Goal: Task Accomplishment & Management: Manage account settings

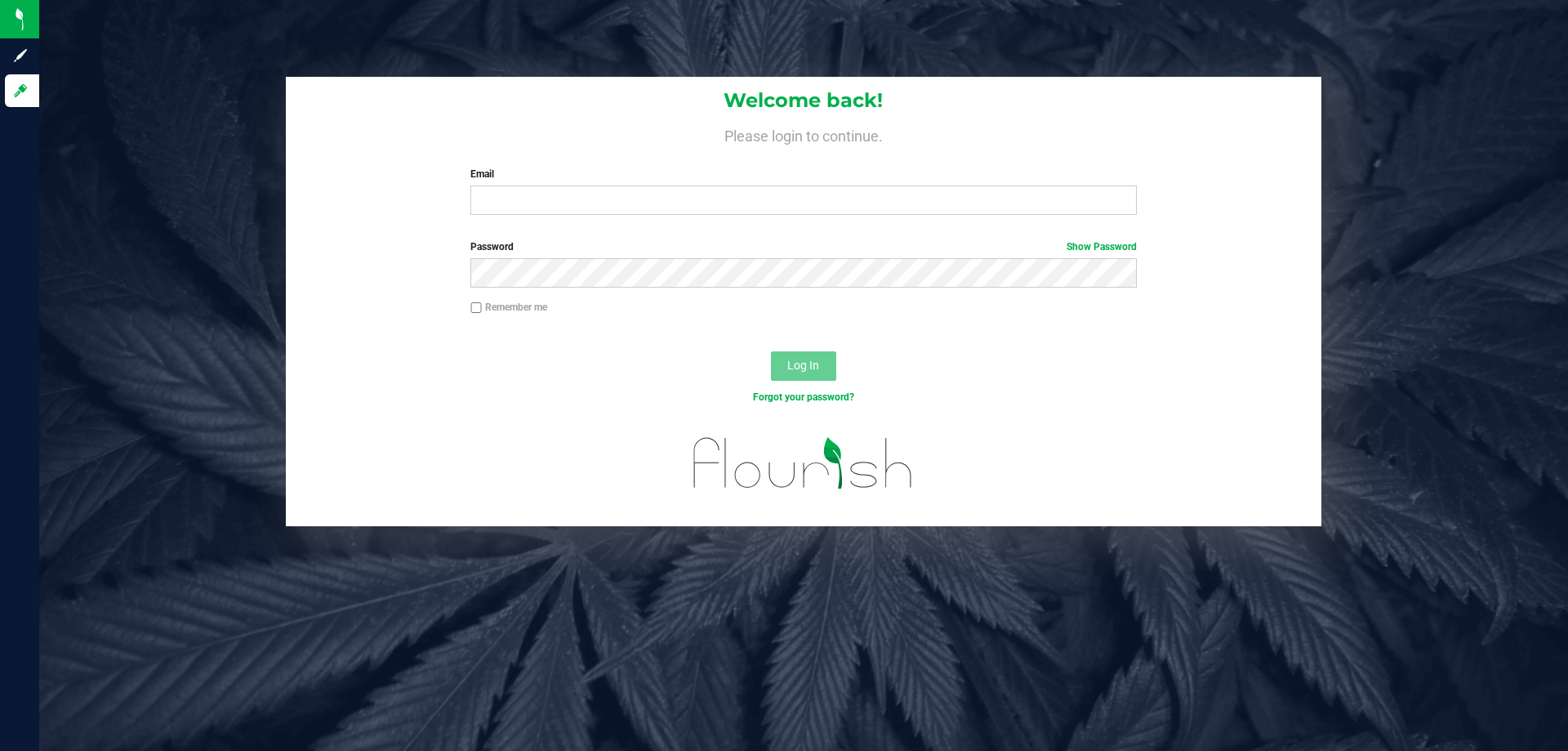
click at [598, 181] on label "Email" at bounding box center [804, 174] width 666 height 15
click at [598, 186] on input "Email" at bounding box center [804, 200] width 666 height 29
click at [554, 209] on input "Email" at bounding box center [804, 200] width 666 height 29
click at [771, 352] on button "Log In" at bounding box center [804, 366] width 66 height 29
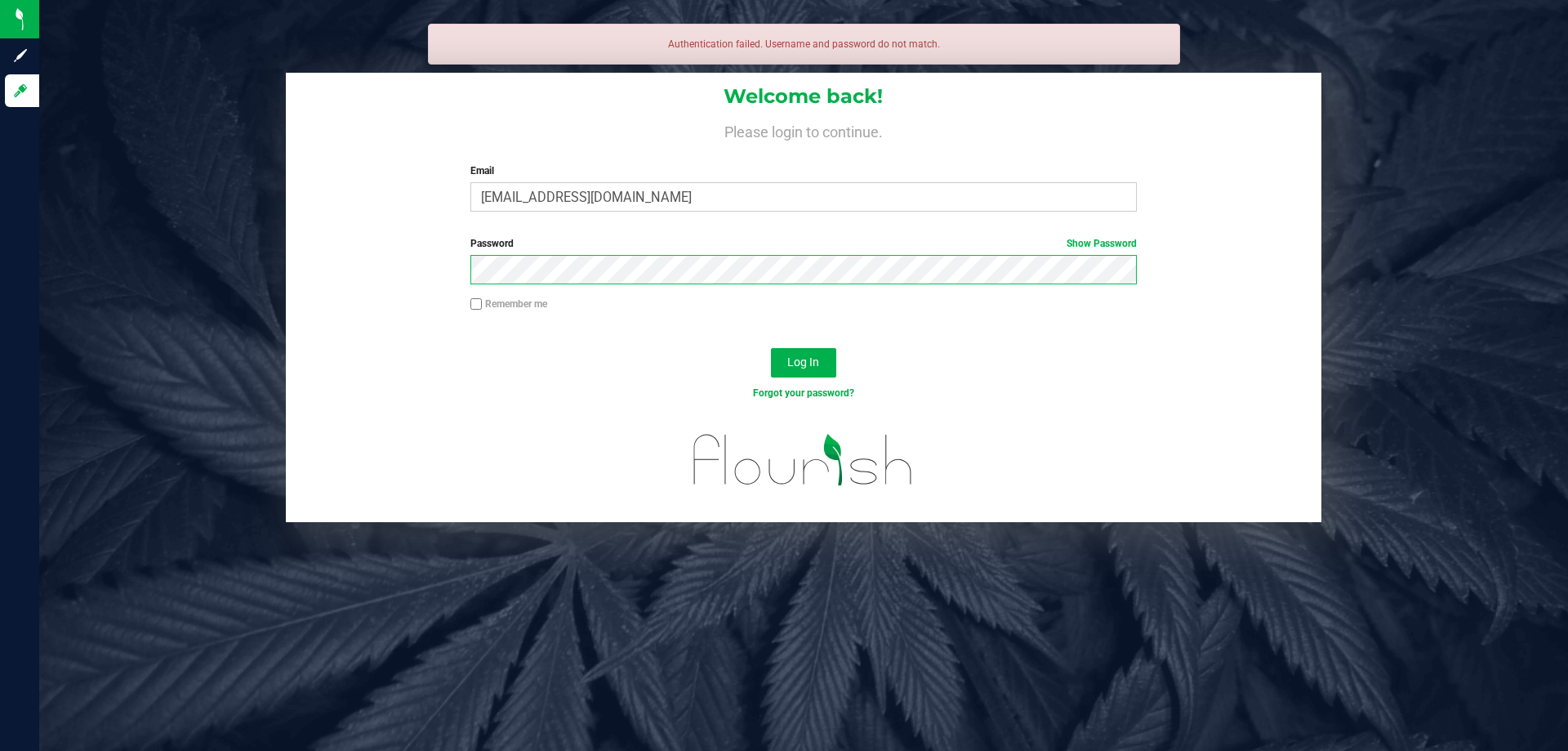
click at [771, 348] on button "Log In" at bounding box center [804, 362] width 66 height 29
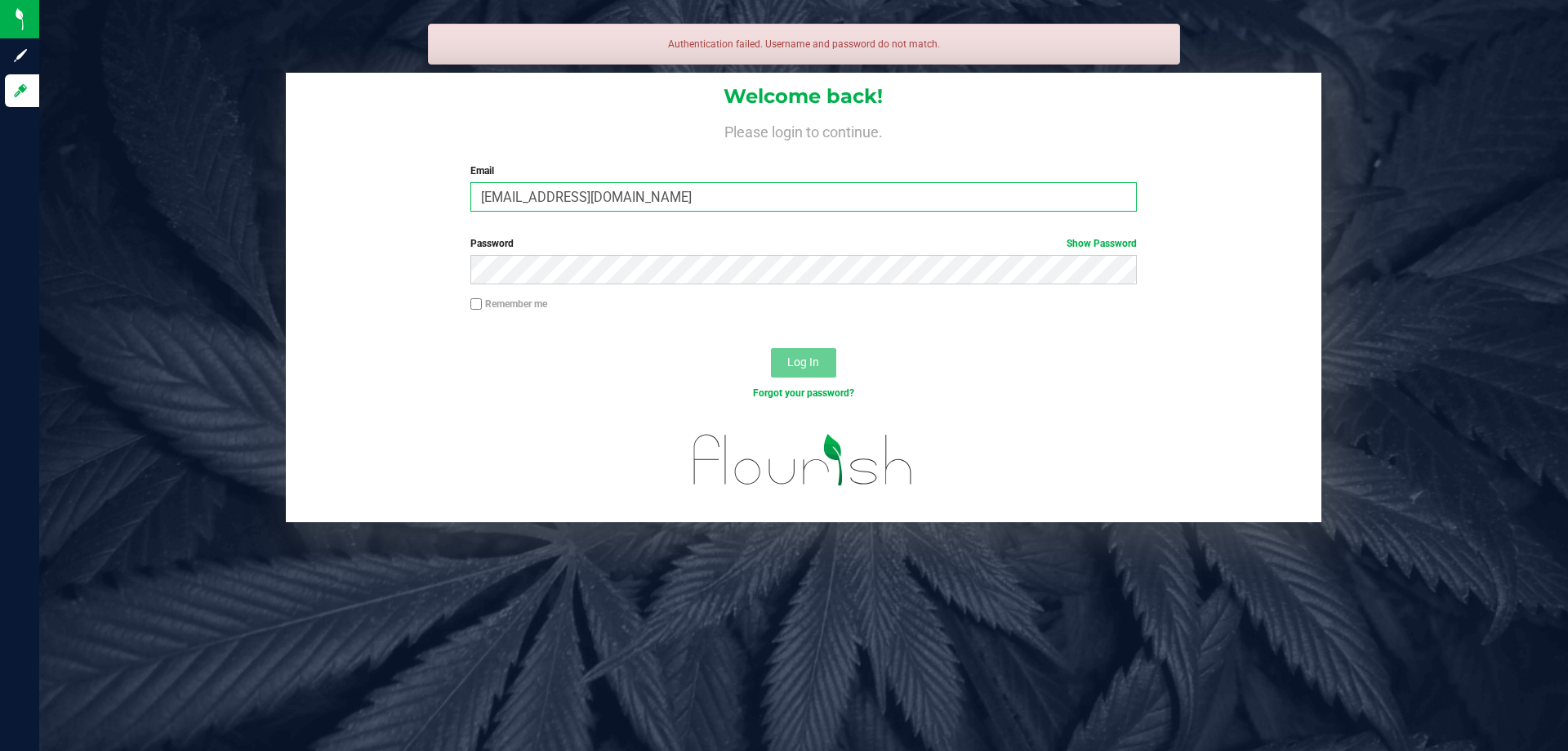
click at [538, 200] on input "[EMAIL_ADDRESS][DOMAIN_NAME]" at bounding box center [804, 196] width 666 height 29
type input "[EMAIL_ADDRESS][DOMAIN_NAME]"
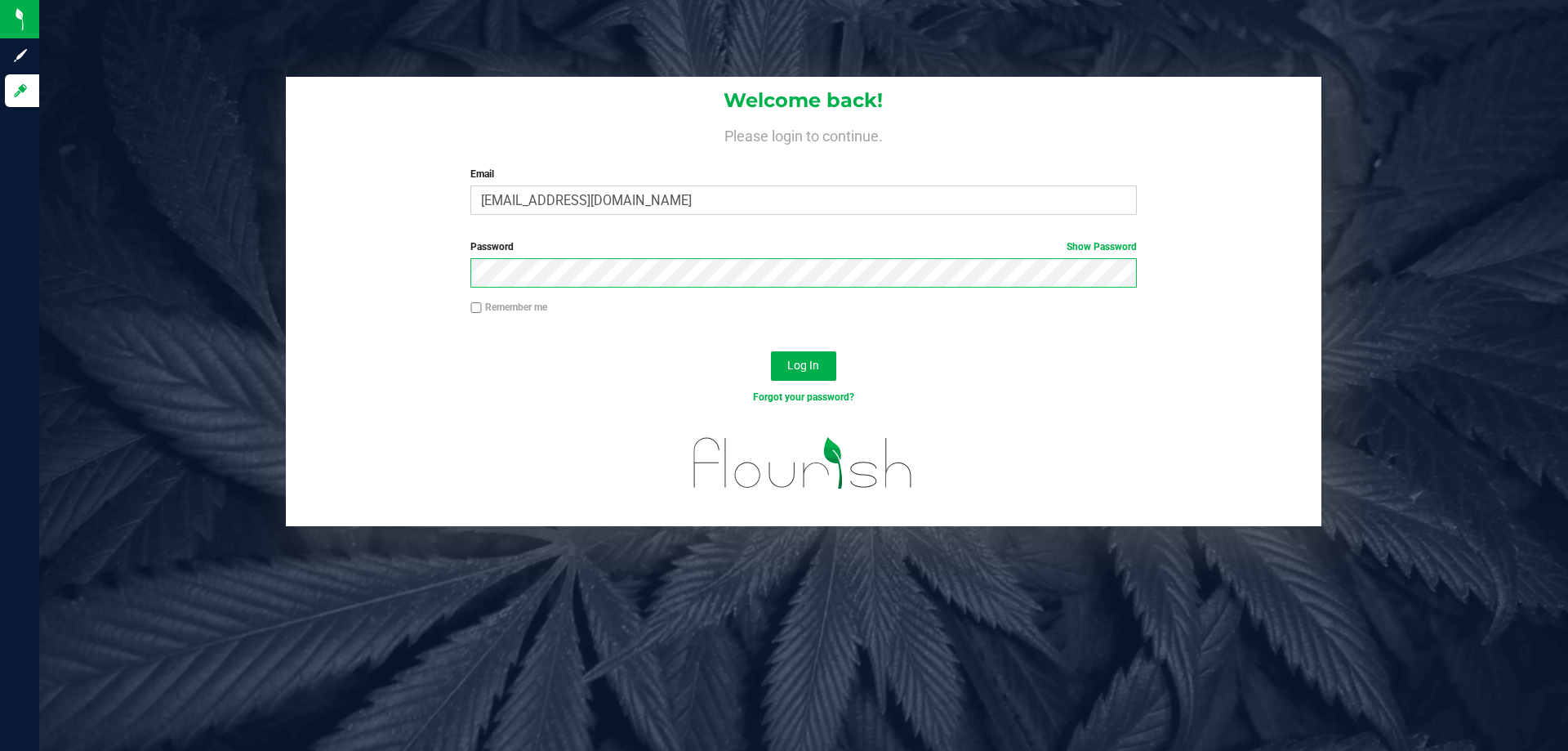
click at [771, 352] on button "Log In" at bounding box center [804, 366] width 66 height 29
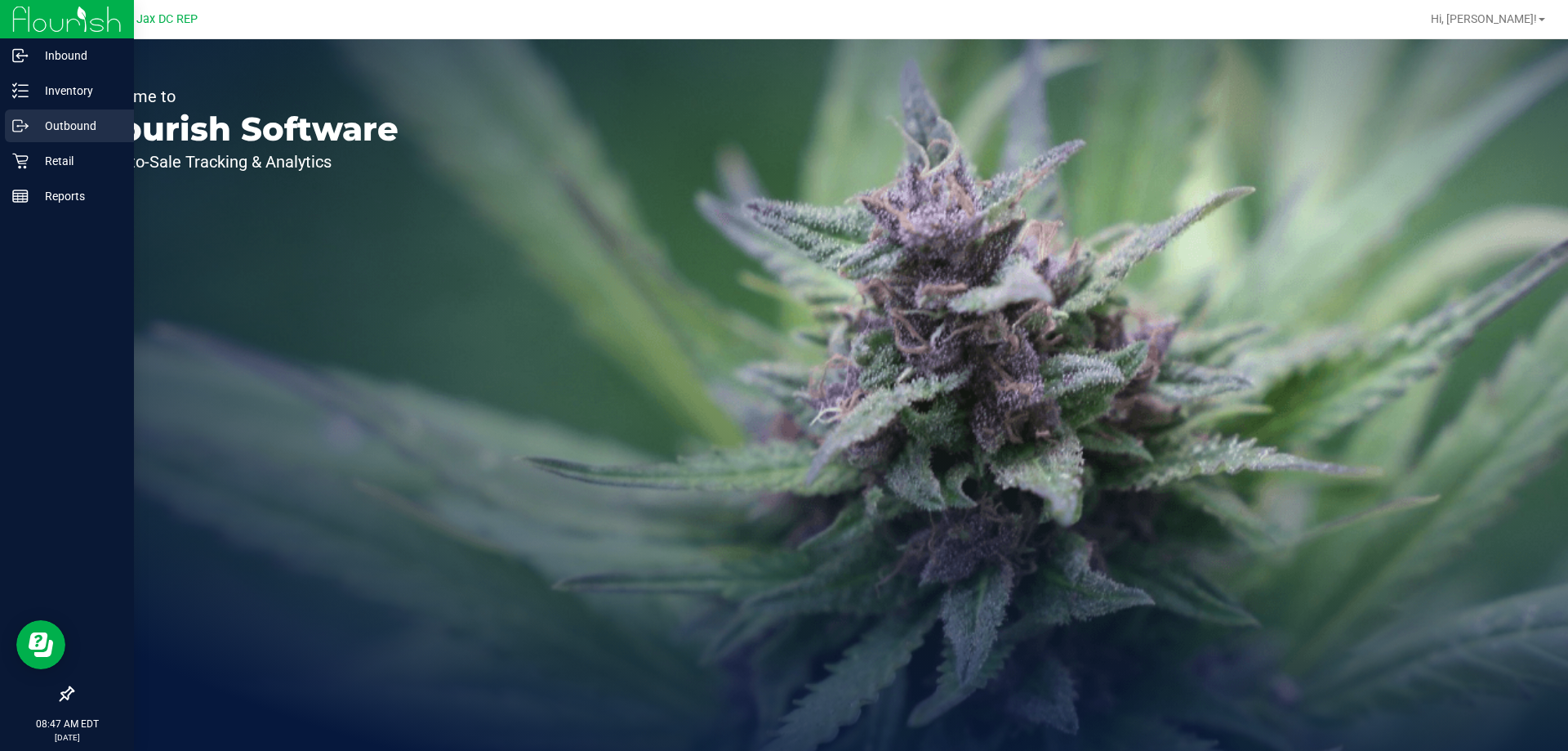
click at [68, 130] on p "Outbound" at bounding box center [77, 126] width 98 height 20
